Goal: Check status: Check status

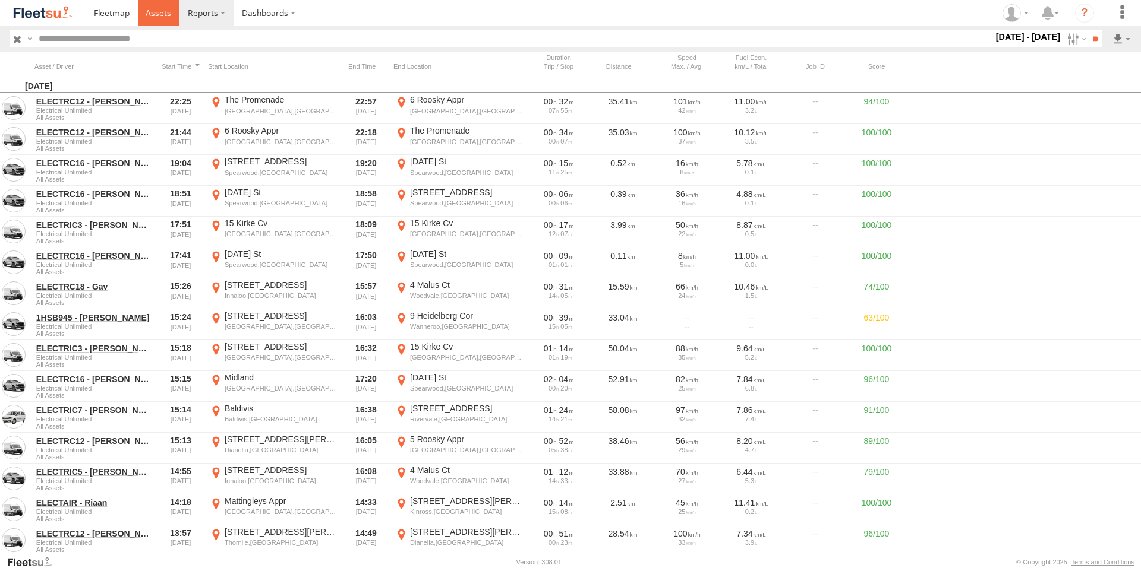
click at [155, 10] on span at bounding box center [159, 12] width 26 height 11
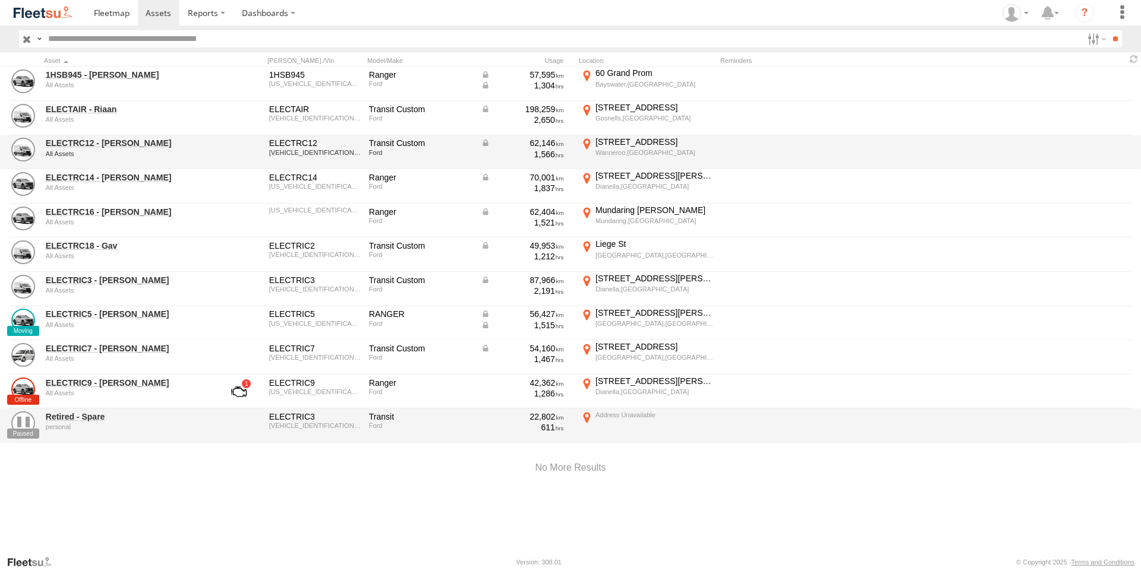
click at [100, 135] on div "ELECTRC12 - Harry All Assets ELECTRC12 WF0YXXTTGYLS21315 Transit Custom Ford 62…" at bounding box center [570, 152] width 1141 height 34
click at [104, 143] on link "ELECTRC12 - [PERSON_NAME]" at bounding box center [127, 143] width 163 height 11
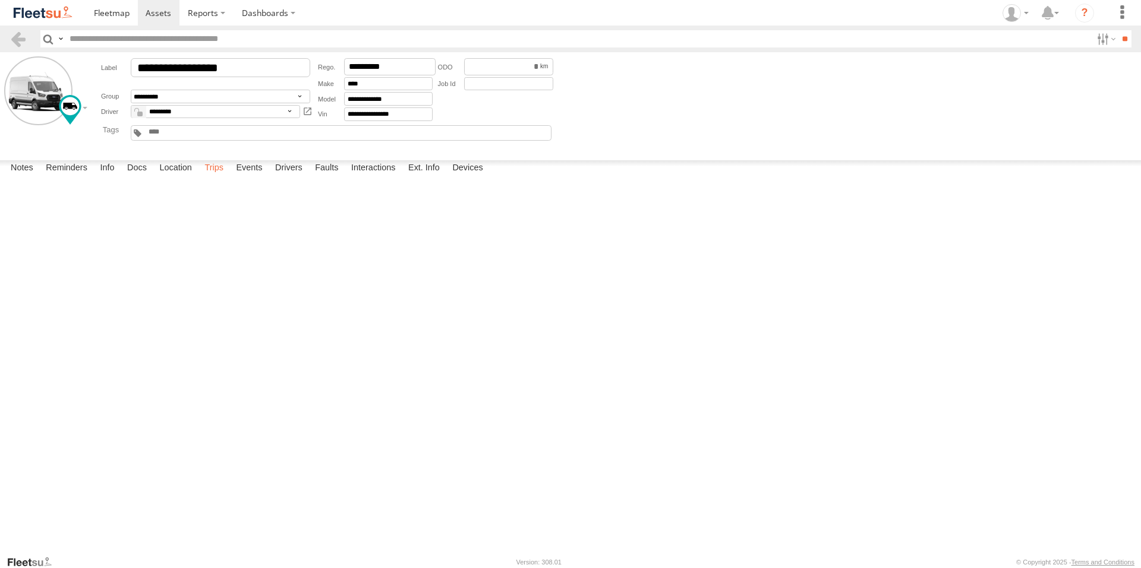
click at [211, 177] on label "Trips" at bounding box center [213, 168] width 31 height 17
